Goal: Task Accomplishment & Management: Manage account settings

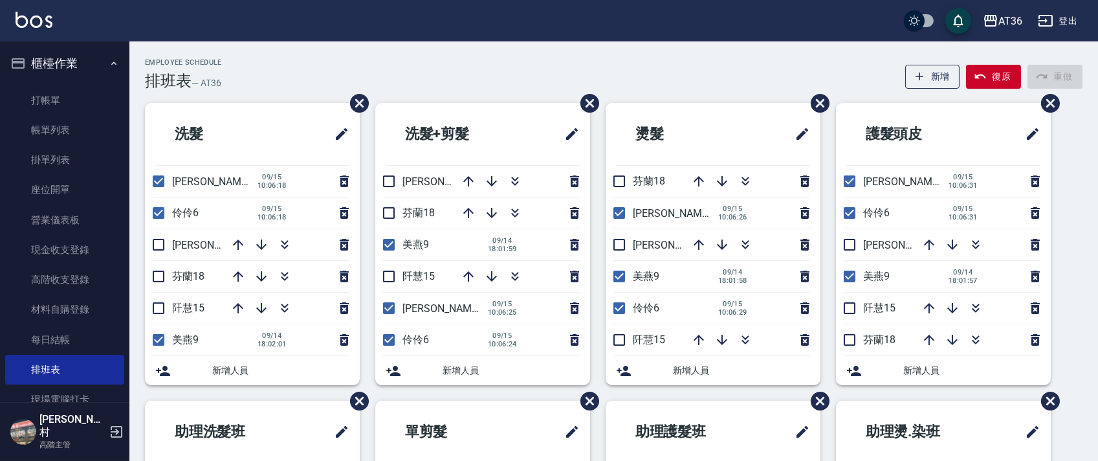
click at [1079, 347] on div "洗髮 小鳳16 09/15 10:06:18 伶伶6 09/15 10:06:18 珮茹11 芬蘭18 阡慧15 美燕9 09/14 18:02:01 新增人…" at bounding box center [605, 400] width 953 height 595
click at [622, 64] on div "Employee Schedule 排班表 — AT36 新增 復原 重做" at bounding box center [613, 74] width 937 height 32
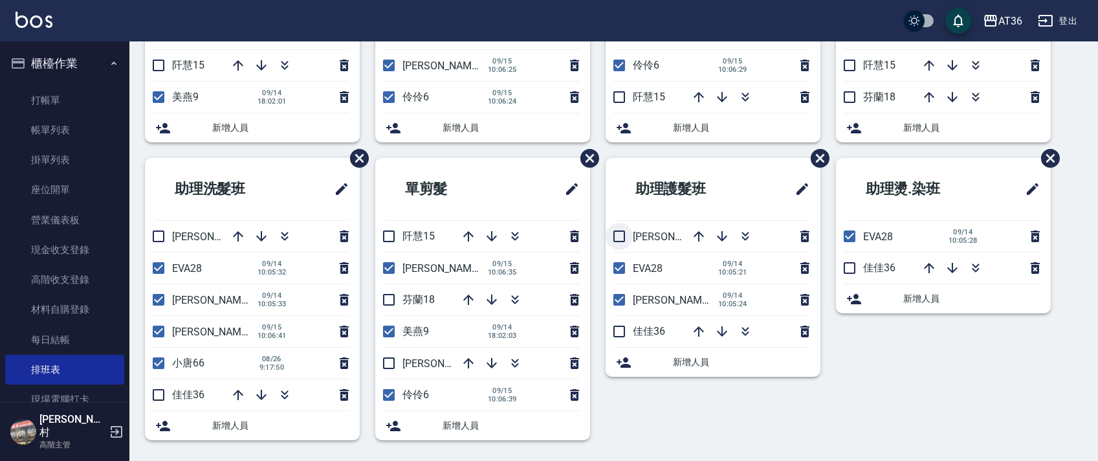
click at [616, 238] on input "checkbox" at bounding box center [618, 235] width 27 height 27
checkbox input "true"
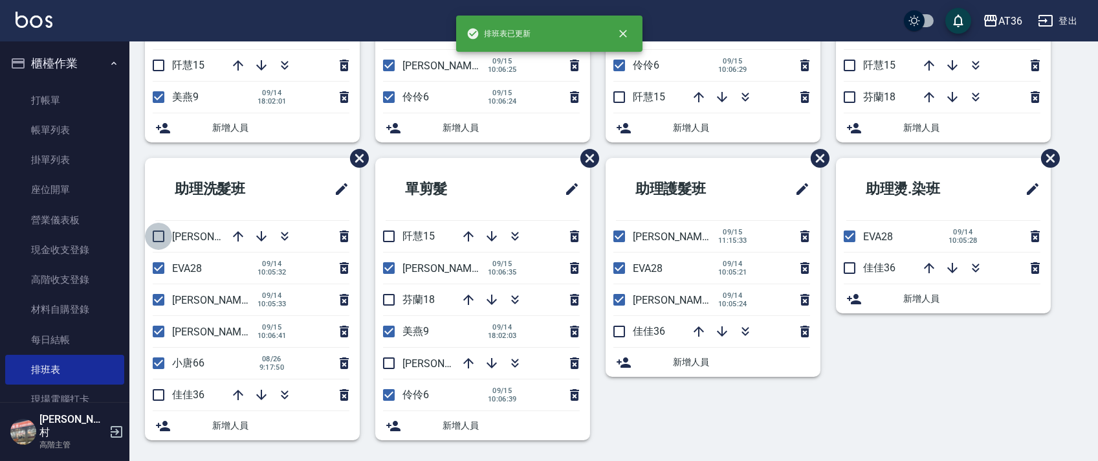
click at [160, 238] on input "checkbox" at bounding box center [158, 235] width 27 height 27
checkbox input "true"
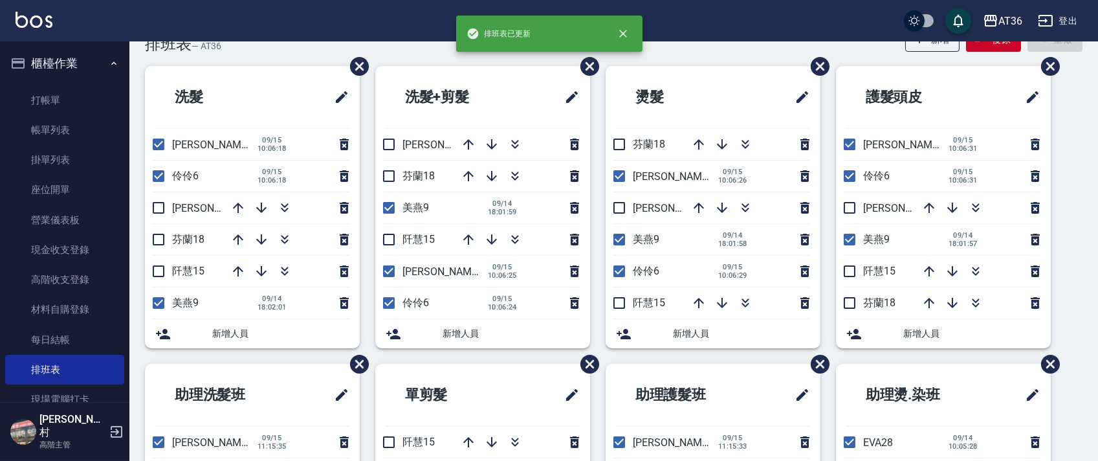
scroll to position [0, 0]
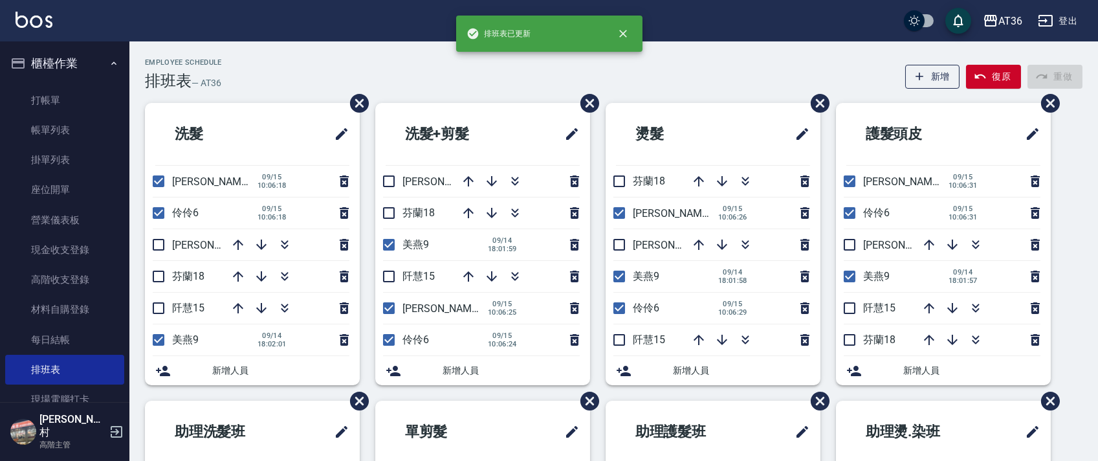
click at [456, 92] on div "Employee Schedule 排班表 — AT36 新增 復原 重做 洗髮 小鳳16 09/15 10:06:18 伶伶6 09/15 10:06:18…" at bounding box center [613, 378] width 968 height 640
